Goal: Go to known website: Go to known website

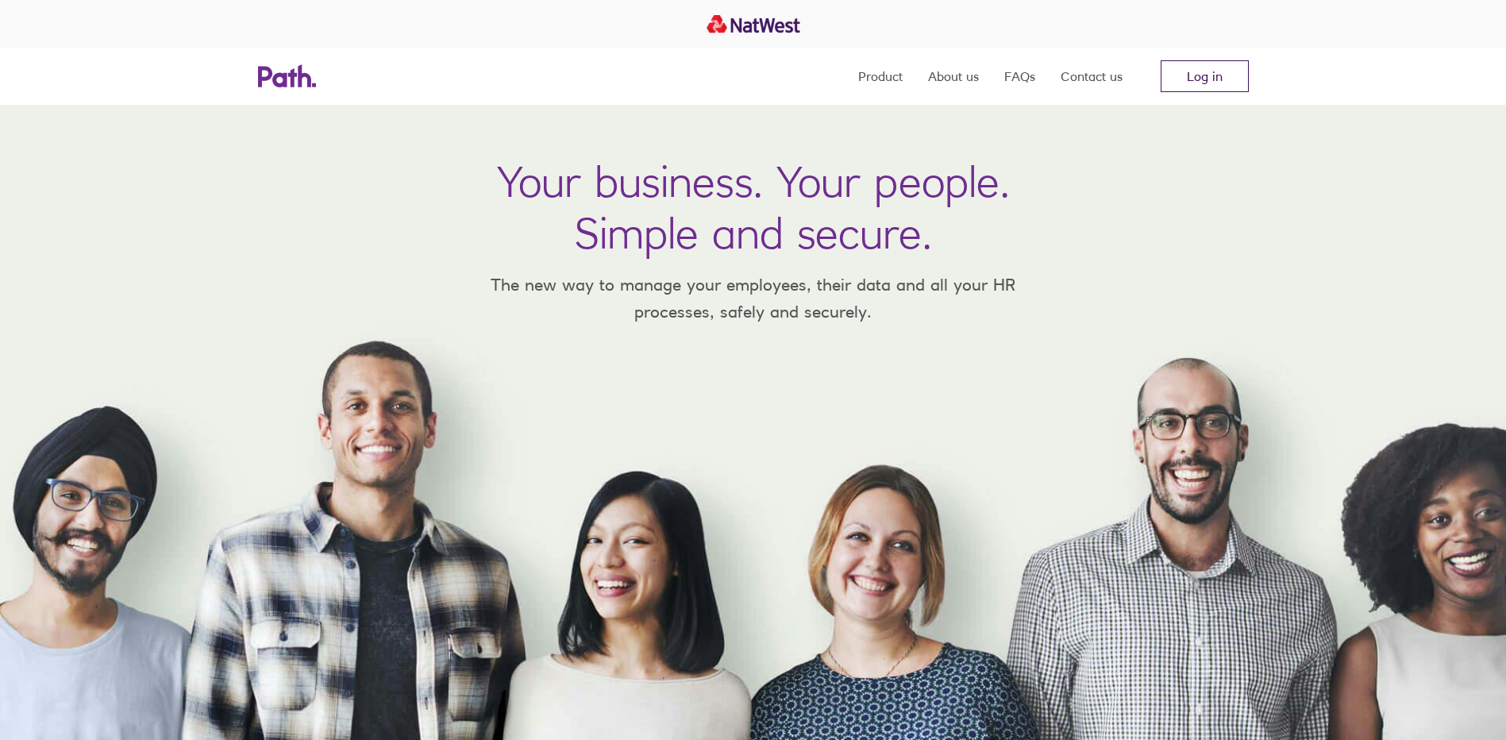
click at [1201, 70] on link "Log in" at bounding box center [1205, 76] width 88 height 32
